Goal: Transaction & Acquisition: Purchase product/service

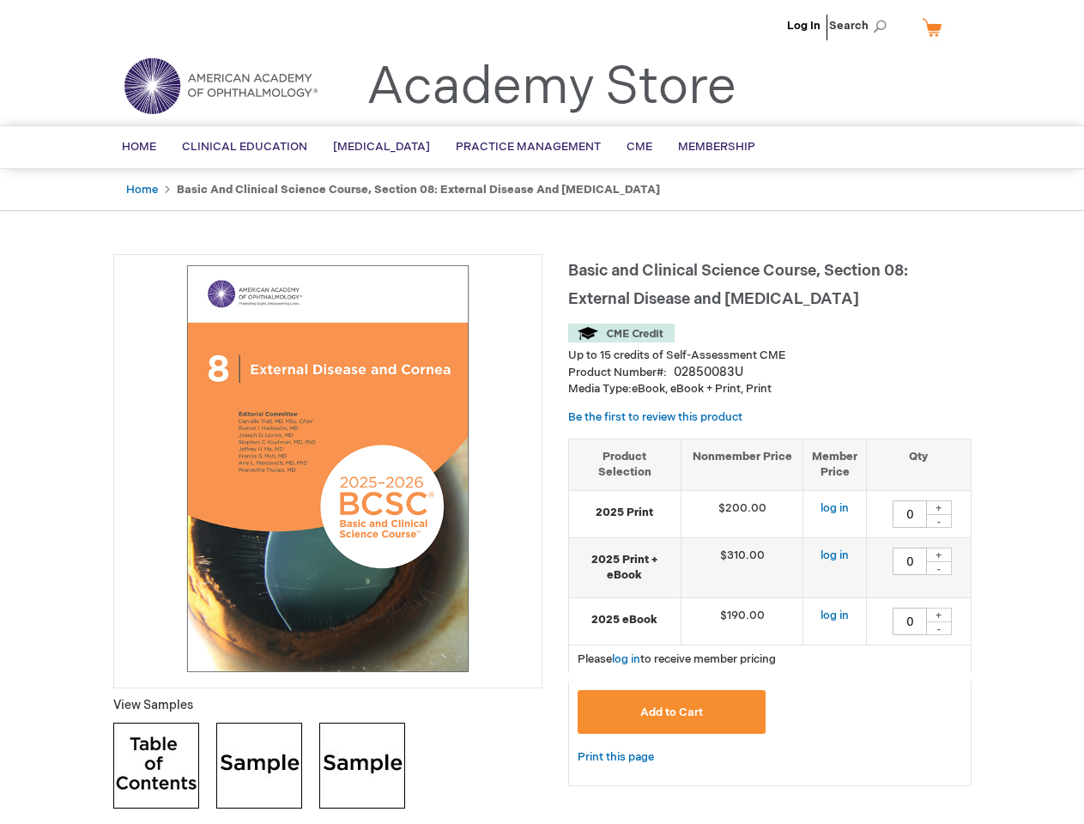
click at [541, 412] on div at bounding box center [327, 471] width 429 height 434
click at [862, 26] on span "Search" at bounding box center [861, 26] width 65 height 34
click at [770, 612] on td "$190.00" at bounding box center [741, 620] width 123 height 47
click at [939, 507] on div "+" at bounding box center [939, 507] width 26 height 15
click at [939, 521] on div "-" at bounding box center [939, 521] width 26 height 14
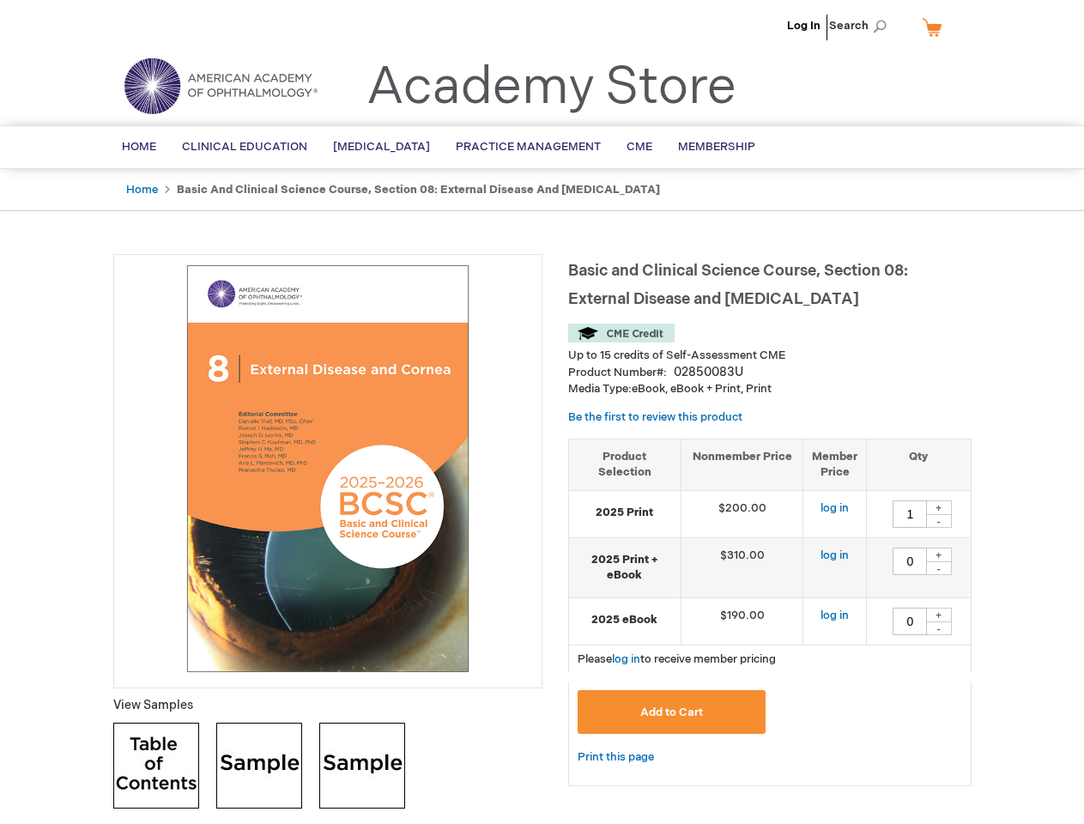
type input "0"
click at [939, 554] on div "+" at bounding box center [939, 554] width 26 height 15
click at [939, 568] on div "-" at bounding box center [939, 568] width 26 height 14
type input "0"
click at [939, 614] on div "+" at bounding box center [939, 614] width 26 height 15
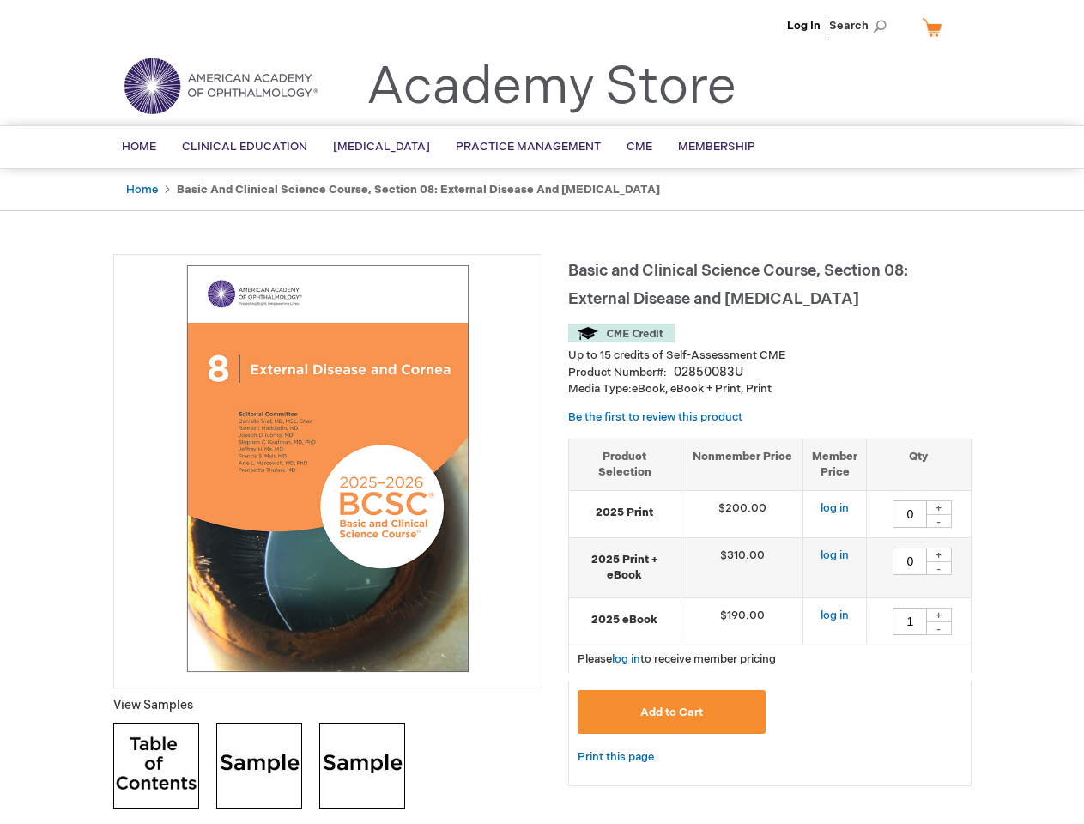
click at [939, 628] on div "-" at bounding box center [939, 628] width 26 height 14
type input "0"
